Goal: Task Accomplishment & Management: Manage account settings

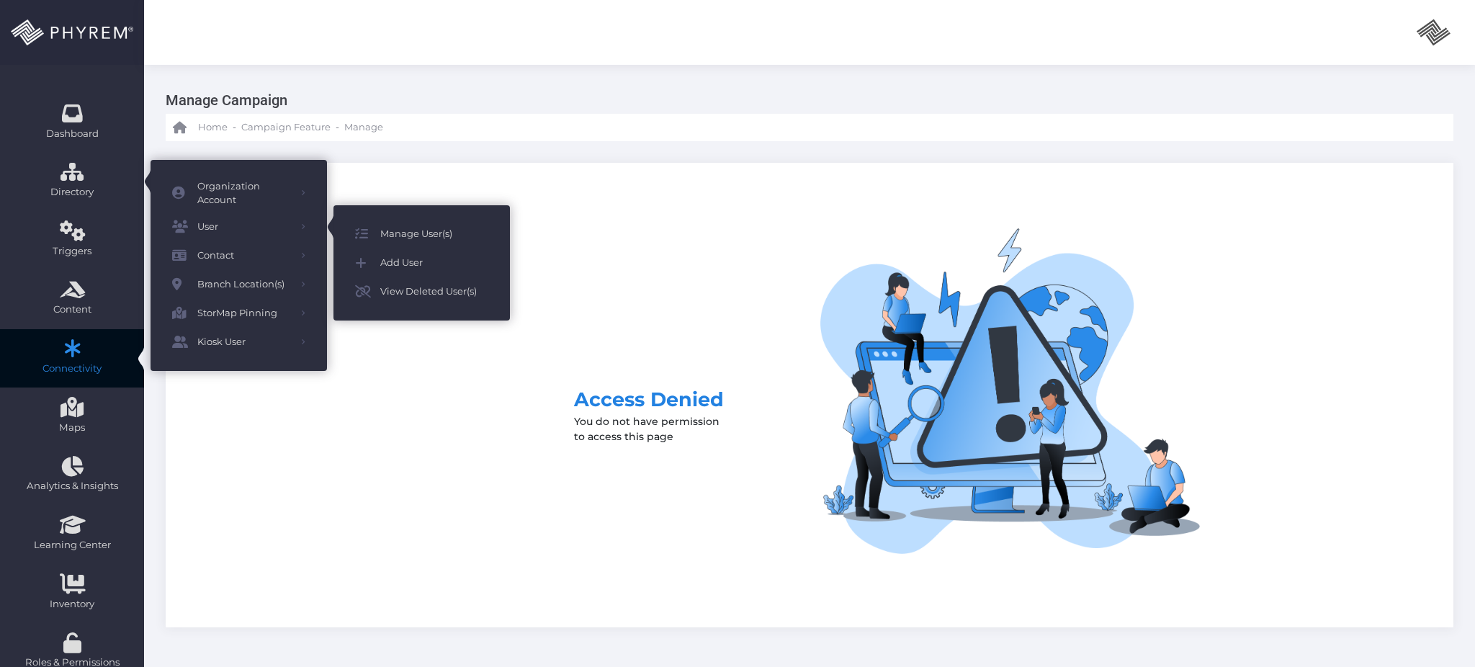
click at [403, 229] on span "Manage User(s)" at bounding box center [434, 234] width 108 height 19
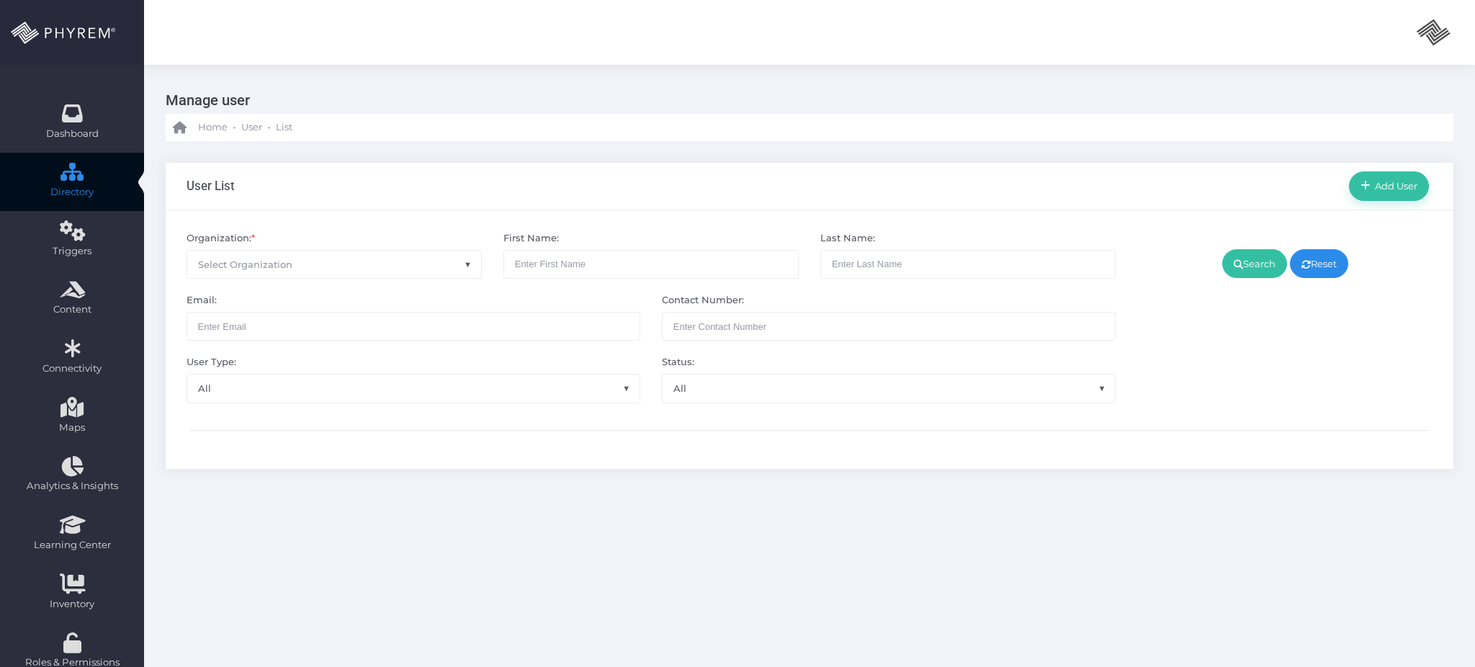
click at [370, 266] on span "Select Organization" at bounding box center [334, 264] width 294 height 27
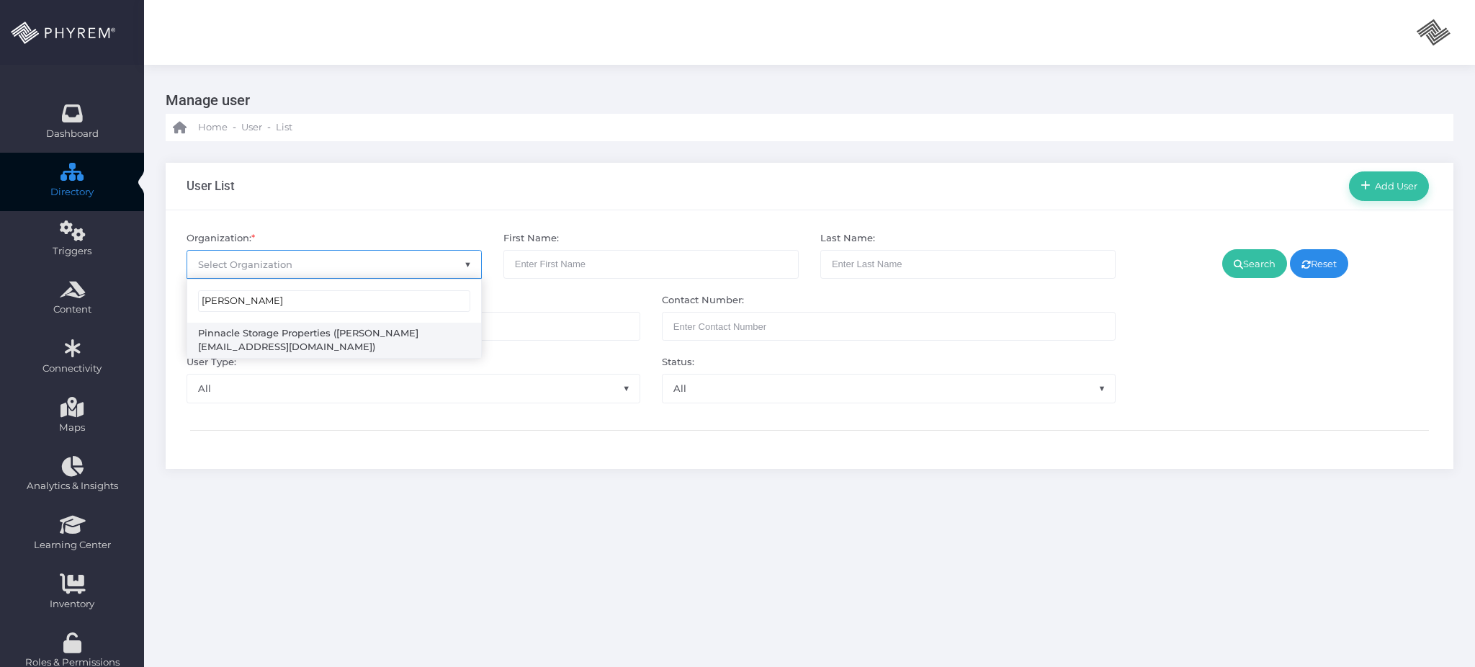
type input "[PERSON_NAME]"
select select "4799"
click at [1256, 253] on link "Search" at bounding box center [1255, 263] width 65 height 29
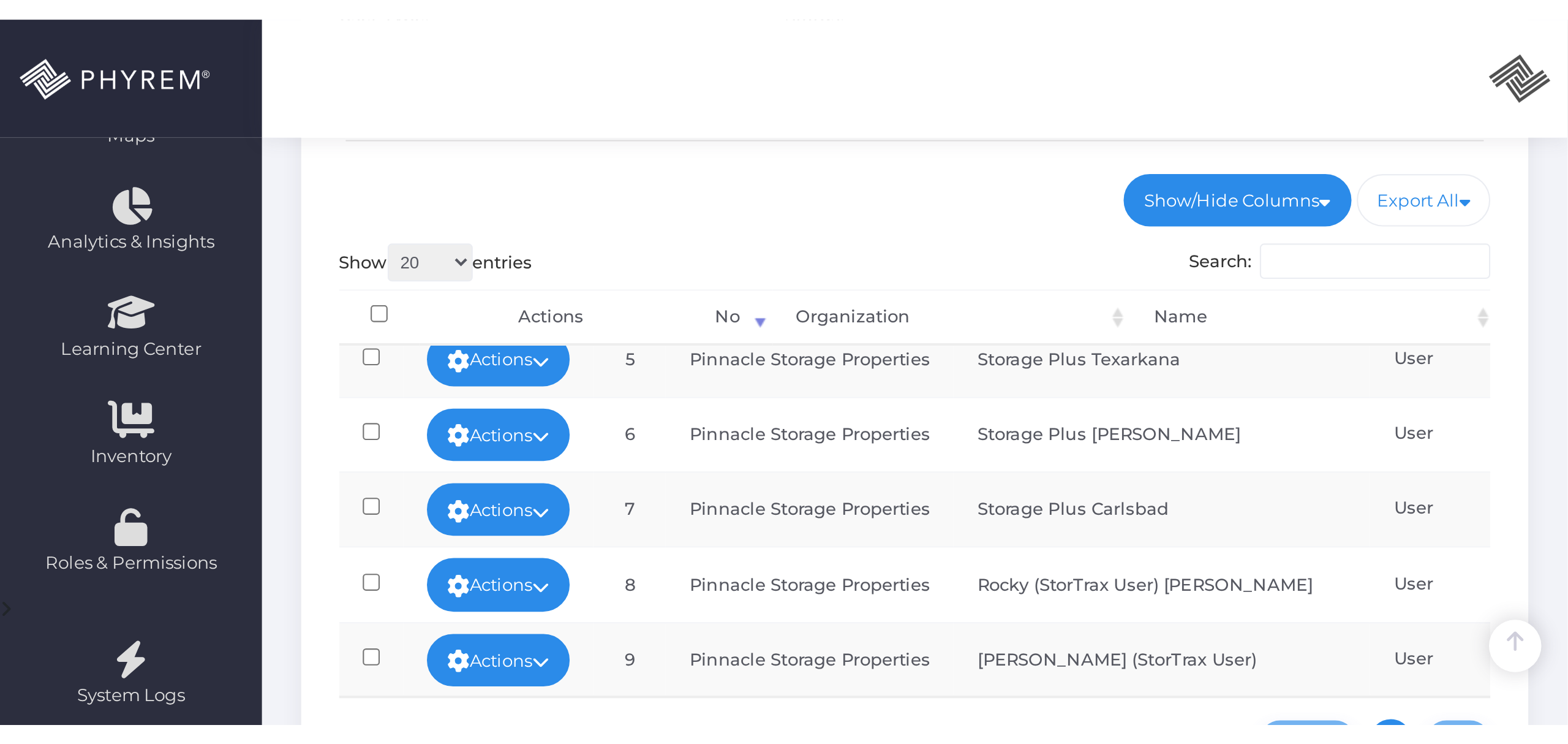
scroll to position [57, 0]
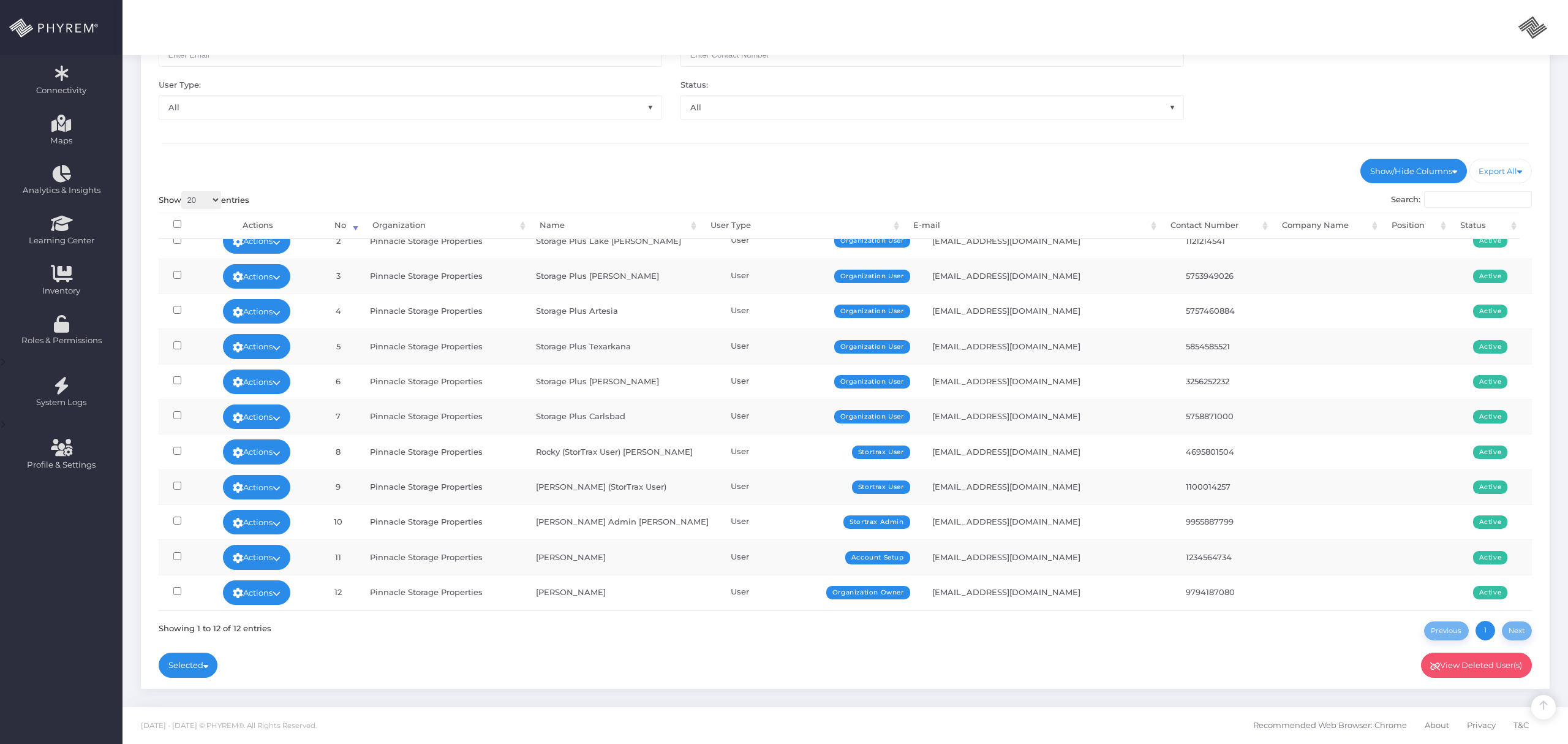
click at [577, 566] on div "Organization: * × Pinnacle Storage Properties First Name: Last Name: Email: Con…" at bounding box center [845, 322] width 1409 height 733
